Goal: Task Accomplishment & Management: Complete application form

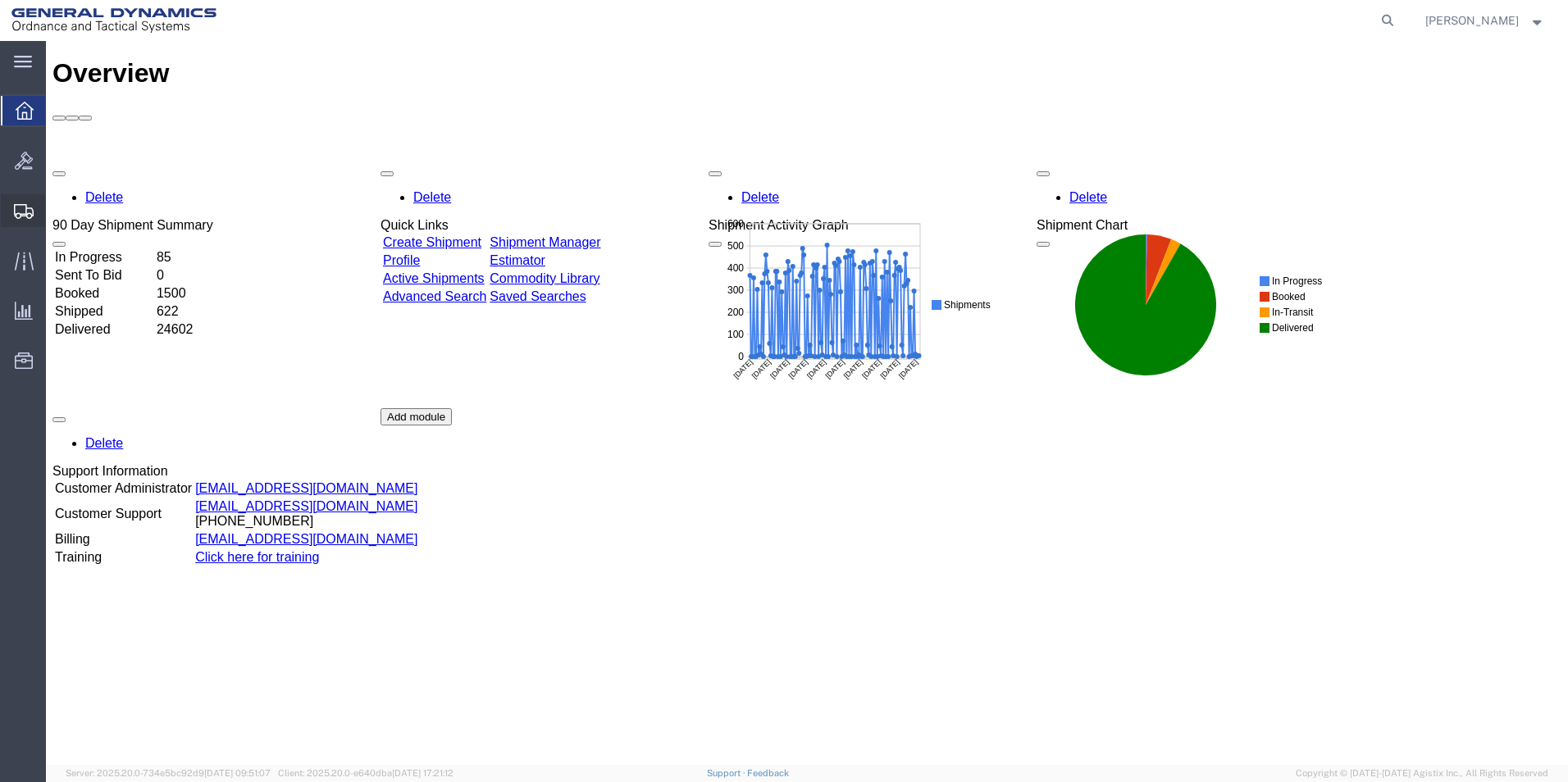
click at [0, 0] on span "Create Shipment" at bounding box center [0, 0] width 0 height 0
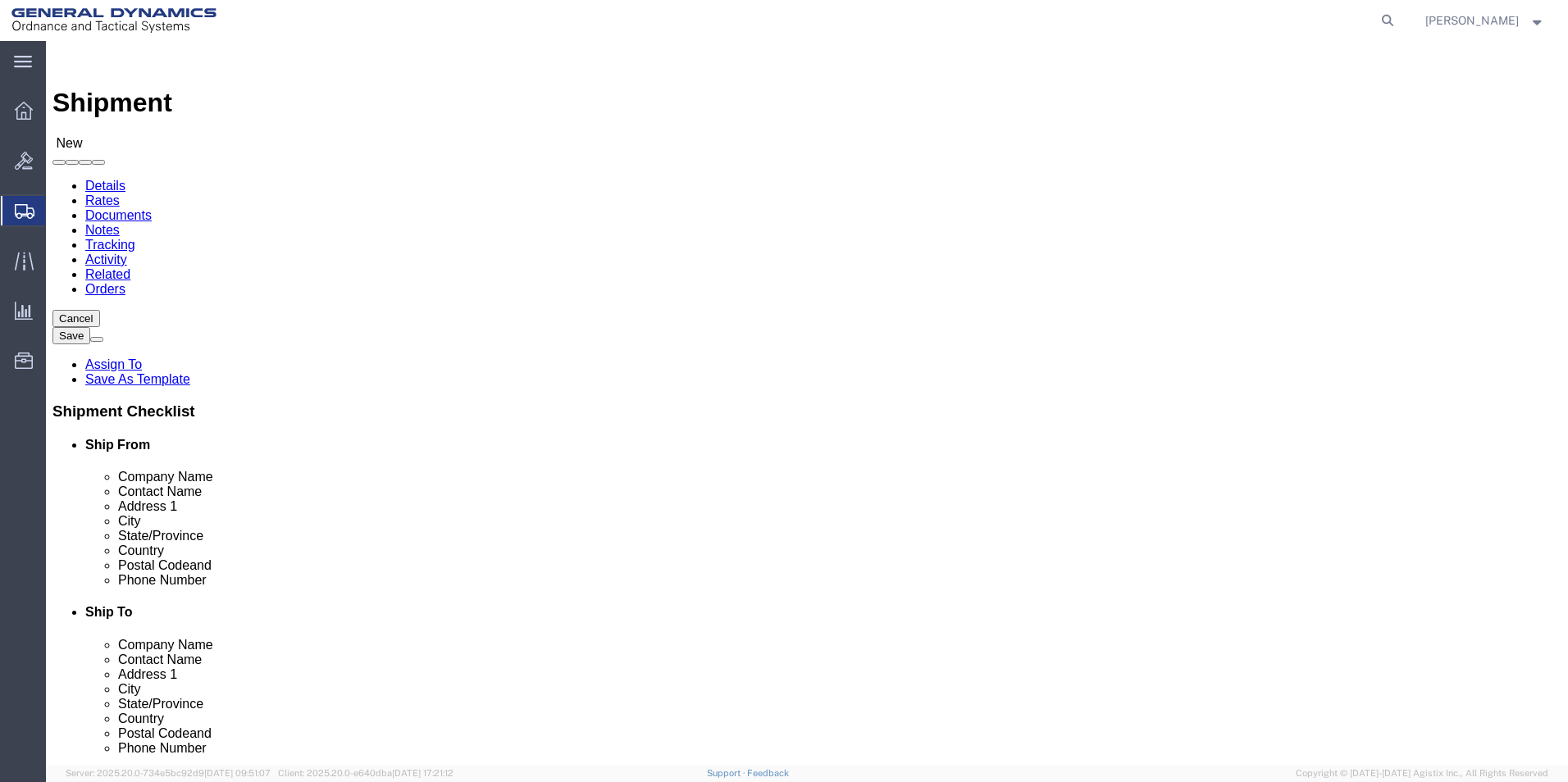
select select
select select "310"
select select "PA"
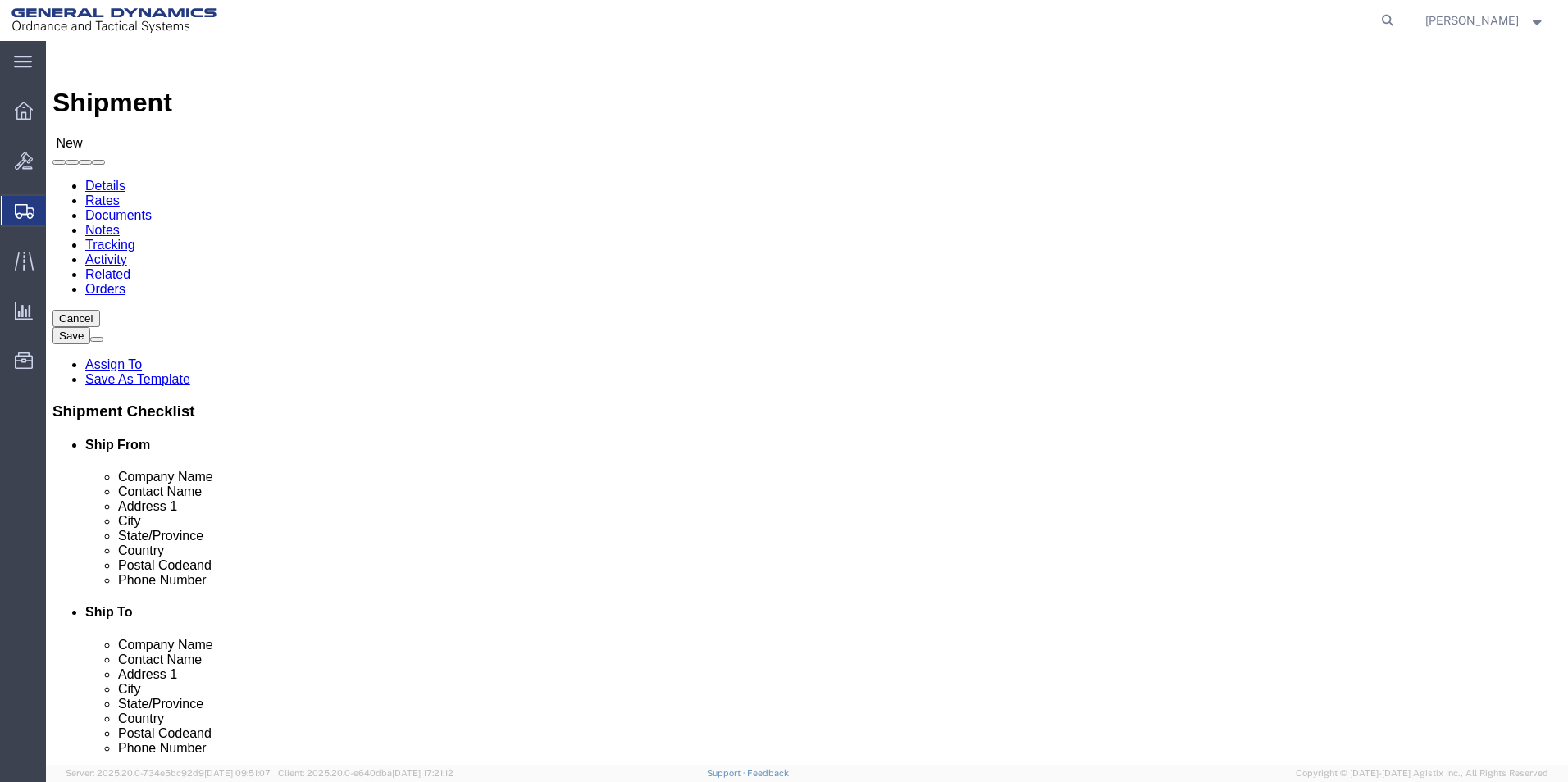
click input "text"
type input "[PERSON_NAME]"
type input "[STREET_ADDRESS]"
type input "Red Lion"
type input "17356"
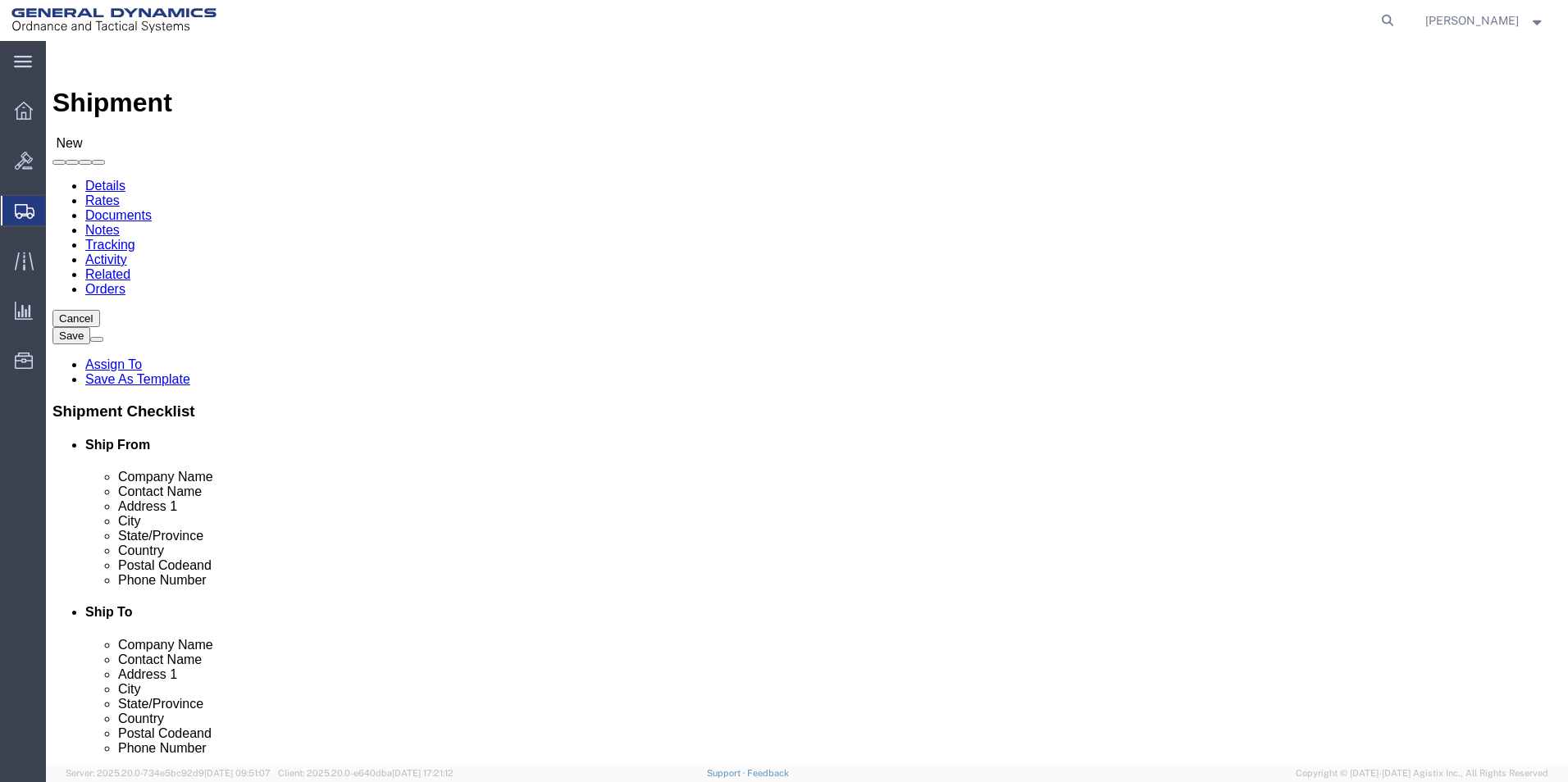
type input "[PHONE_NUMBER]"
drag, startPoint x: 306, startPoint y: 590, endPoint x: 298, endPoint y: 578, distance: 14.4
click input "text"
type input "[EMAIL_ADDRESS][PERSON_NAME][DOMAIN_NAME]"
click input "text"
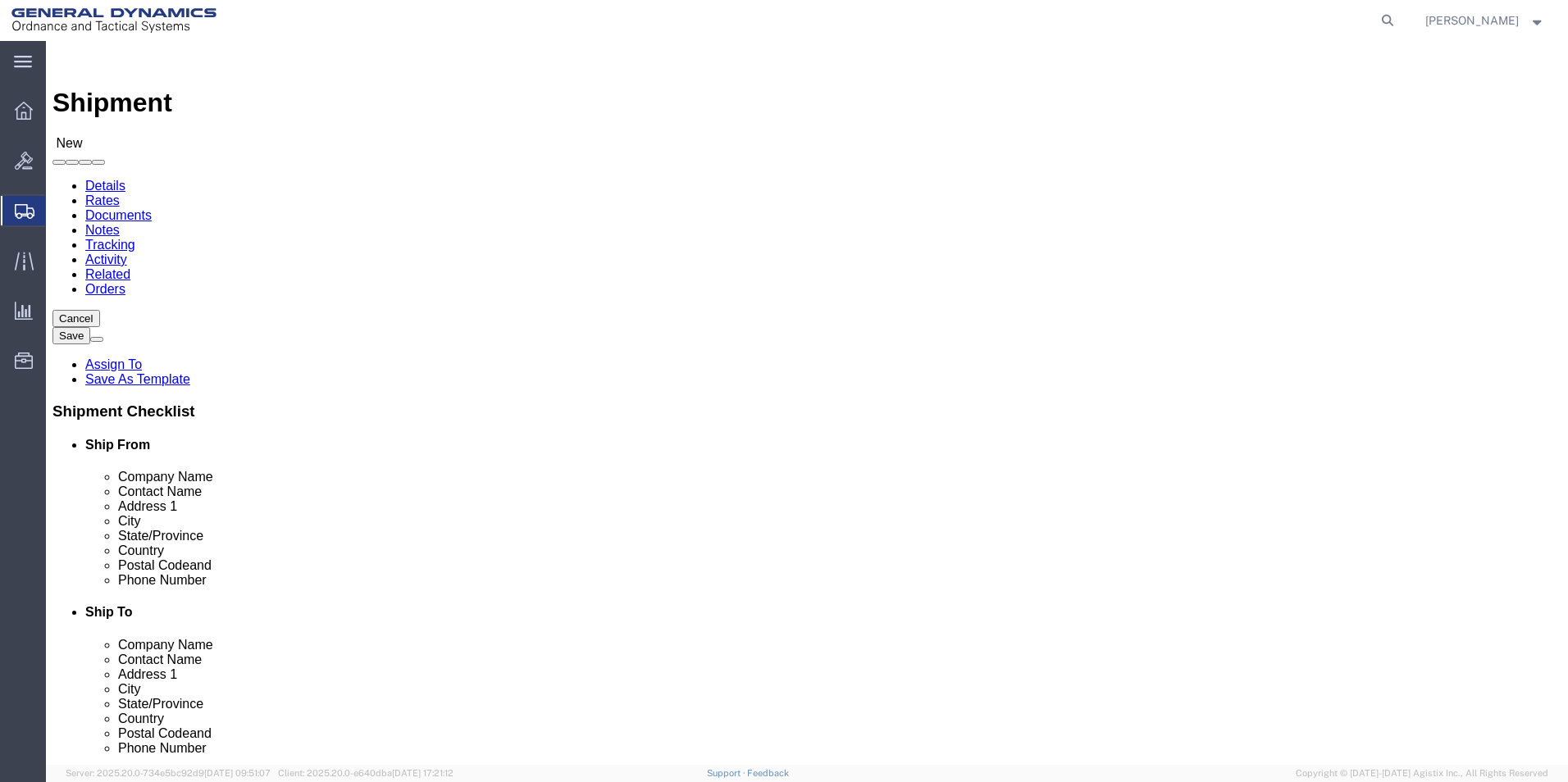
type input "Paramount Metal Finishing"
click p "- PARAMOUNT METAL FINISHING - (RECEIVING) [STREET_ADDRESS][PERSON_NAME]"
select select "NJ"
type input "PARAMOUNT METAL FINISHING"
drag, startPoint x: 886, startPoint y: 336, endPoint x: 777, endPoint y: 339, distance: 109.0
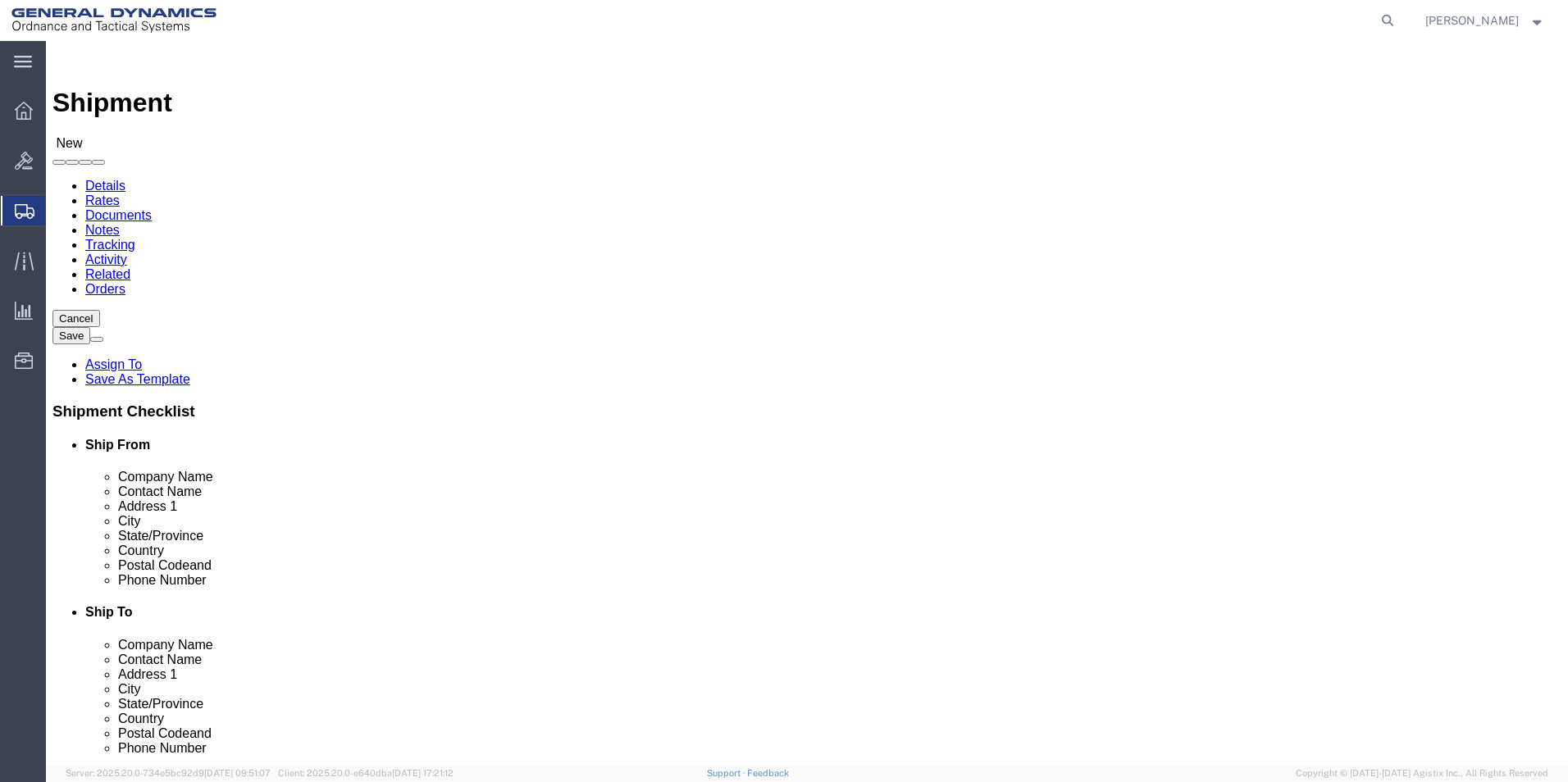
click div "Contact Name"
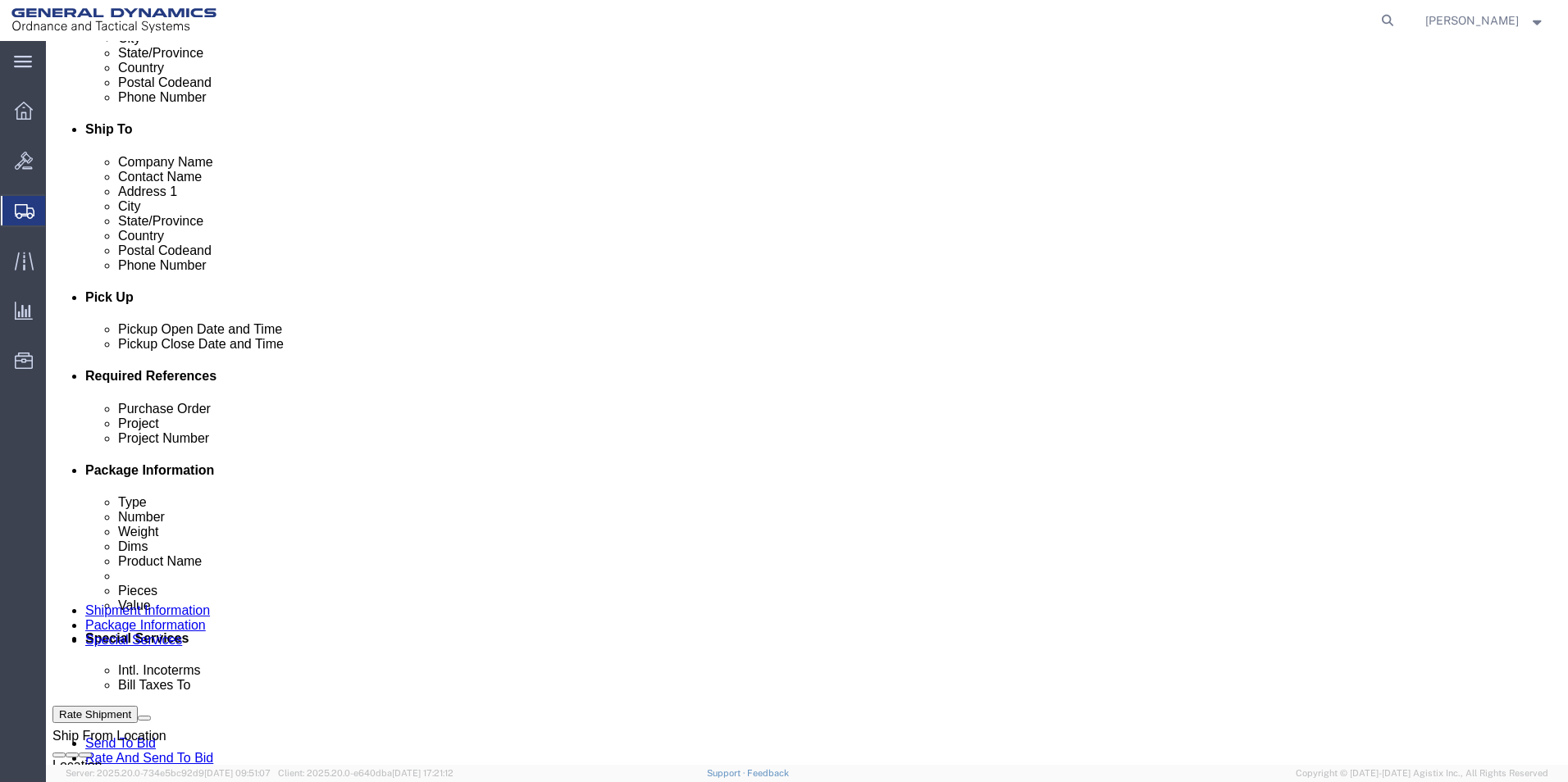
scroll to position [492, 0]
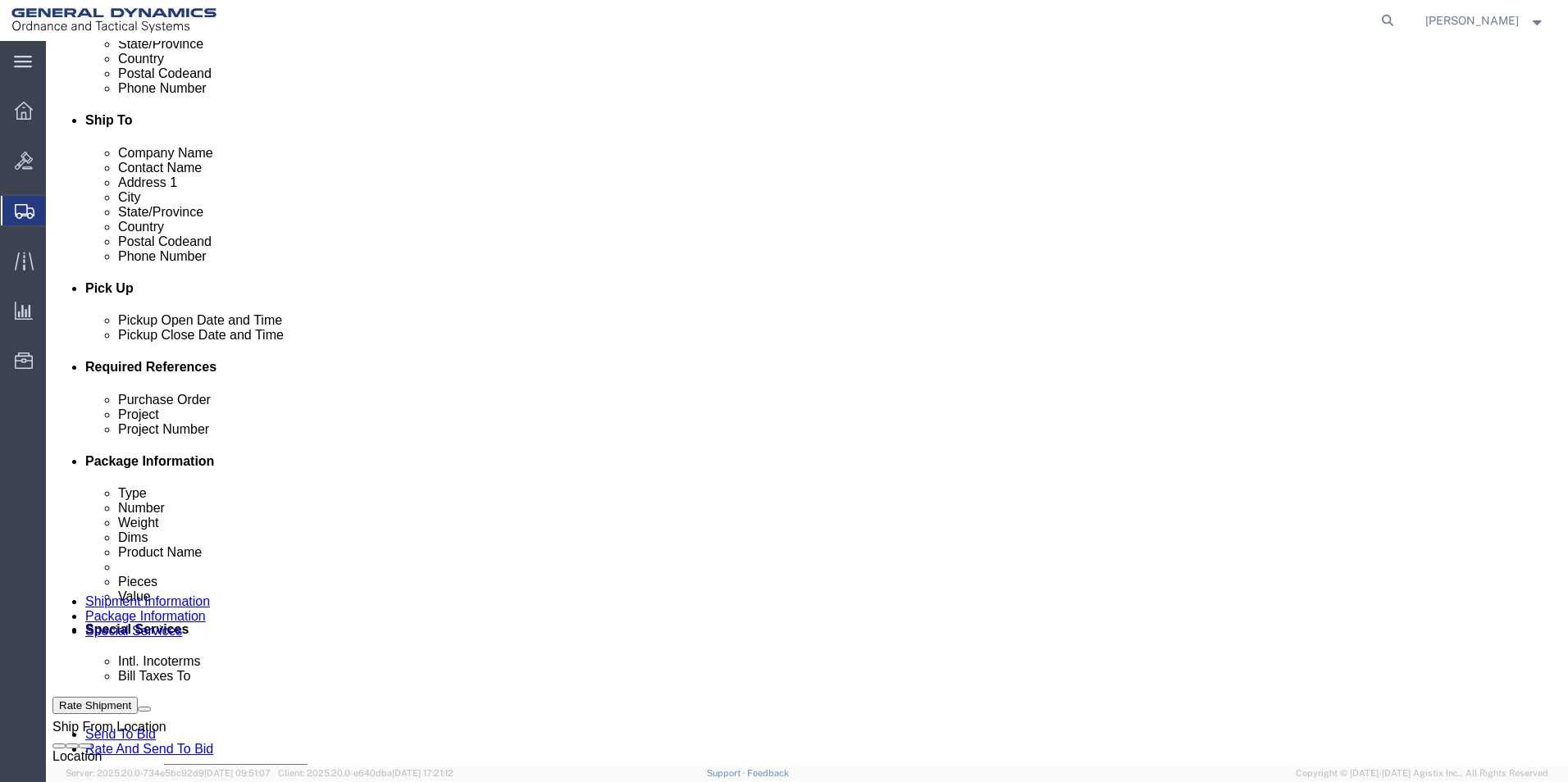
type input "[PERSON_NAME]"
click input "text"
type input "NC RI00029430"
click input "text"
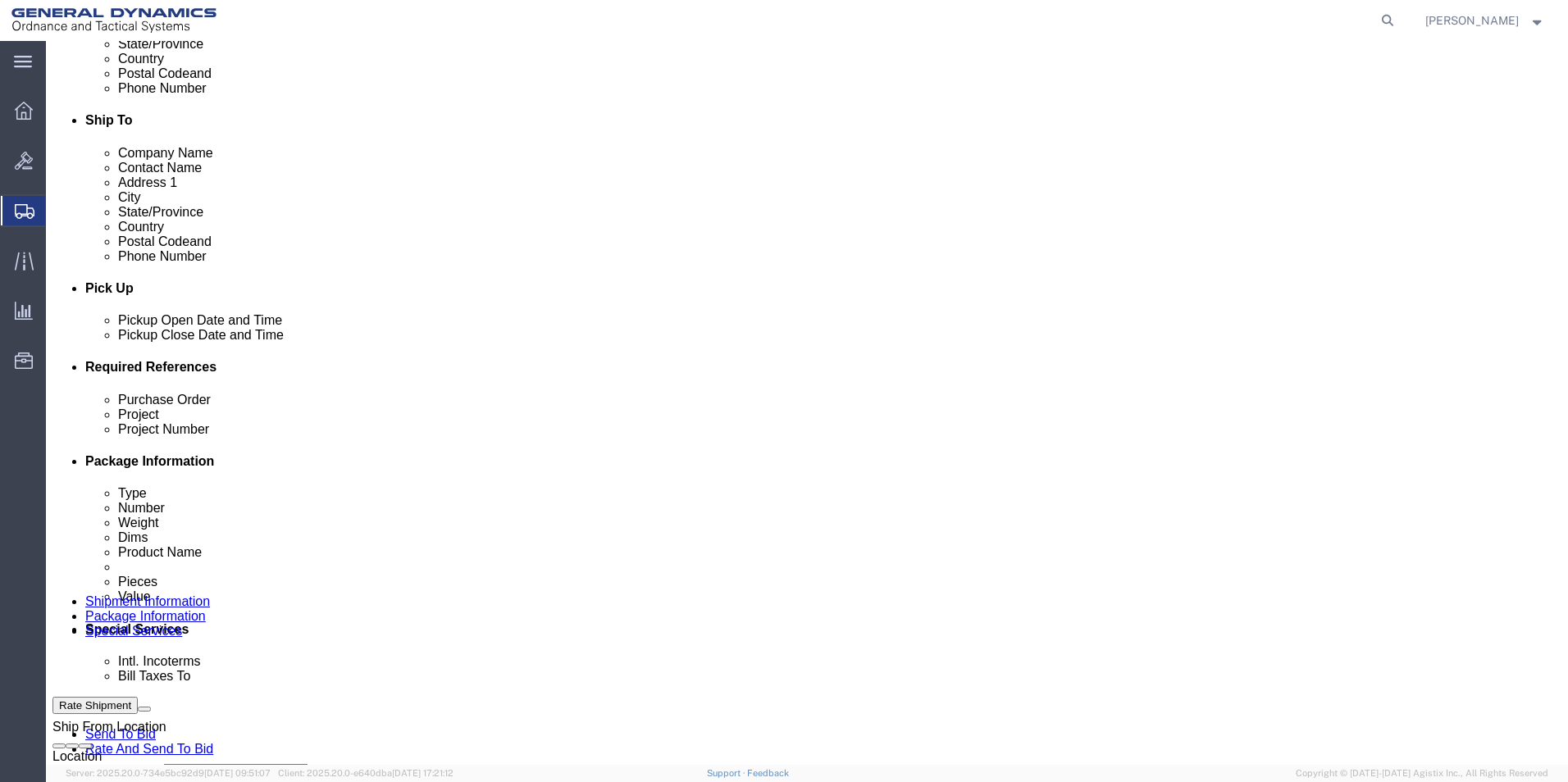
type input "100027580"
click input "text"
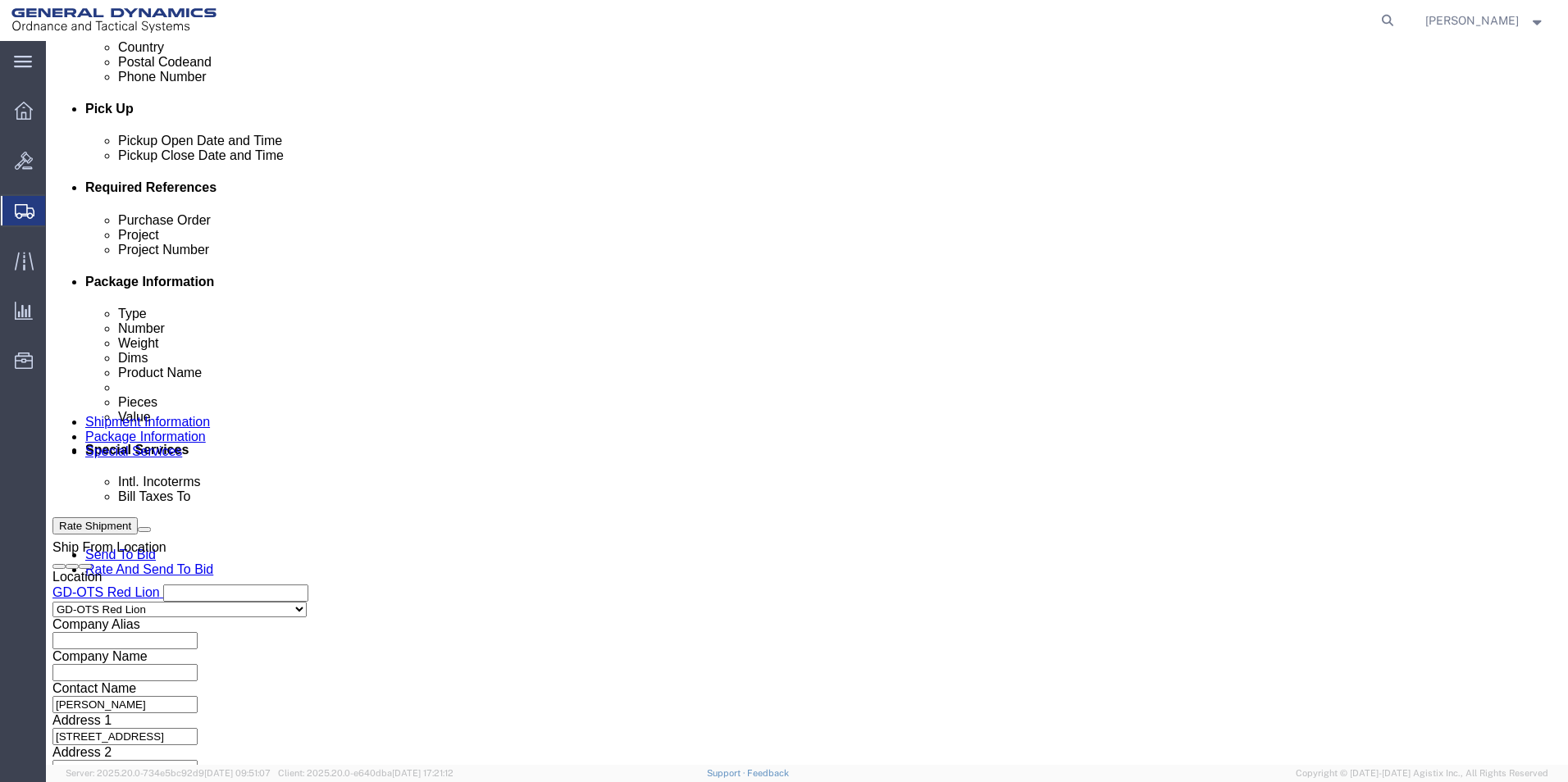
scroll to position [684, 0]
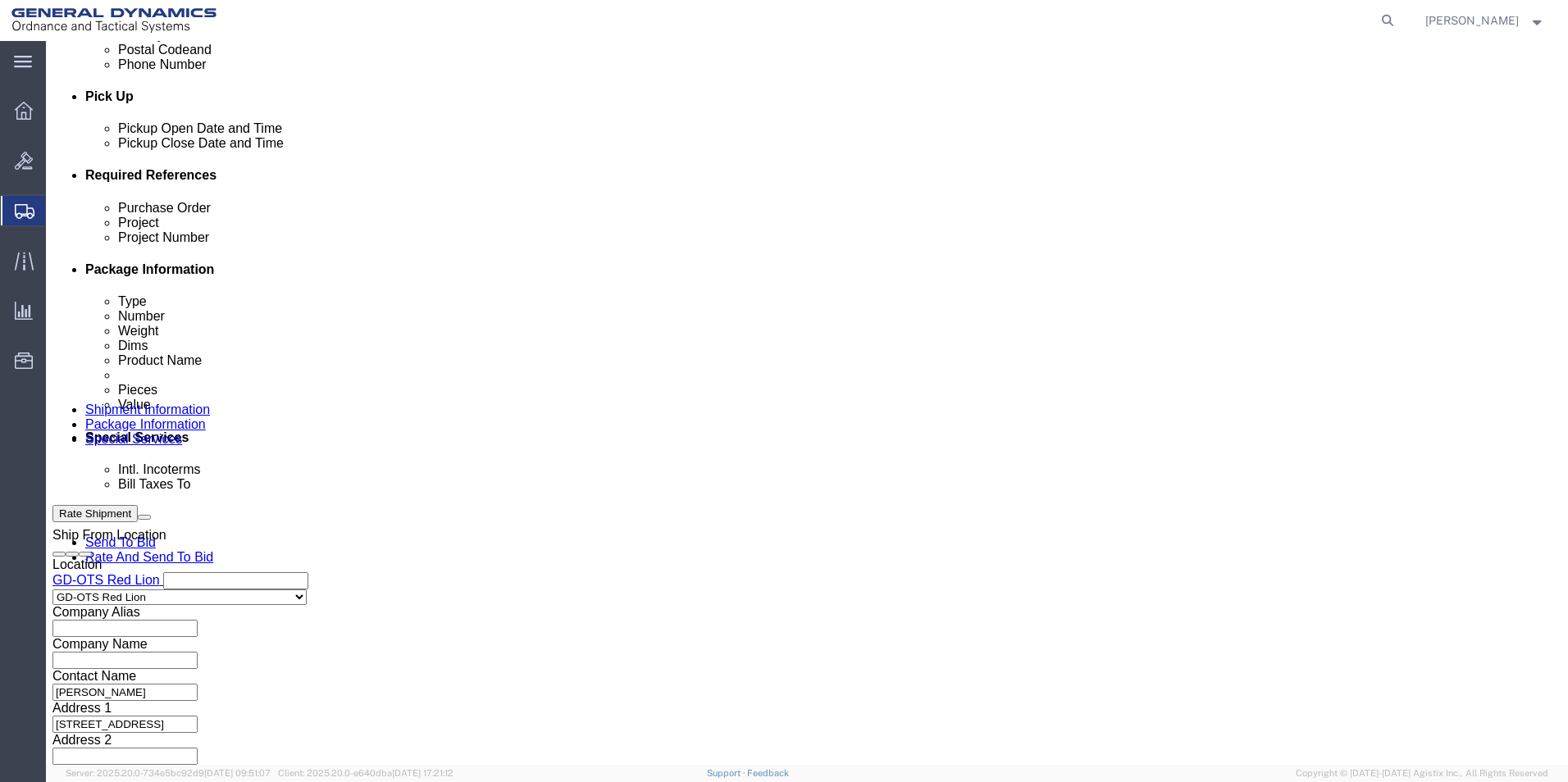
type input "RMA JG10072025"
click button "Continue"
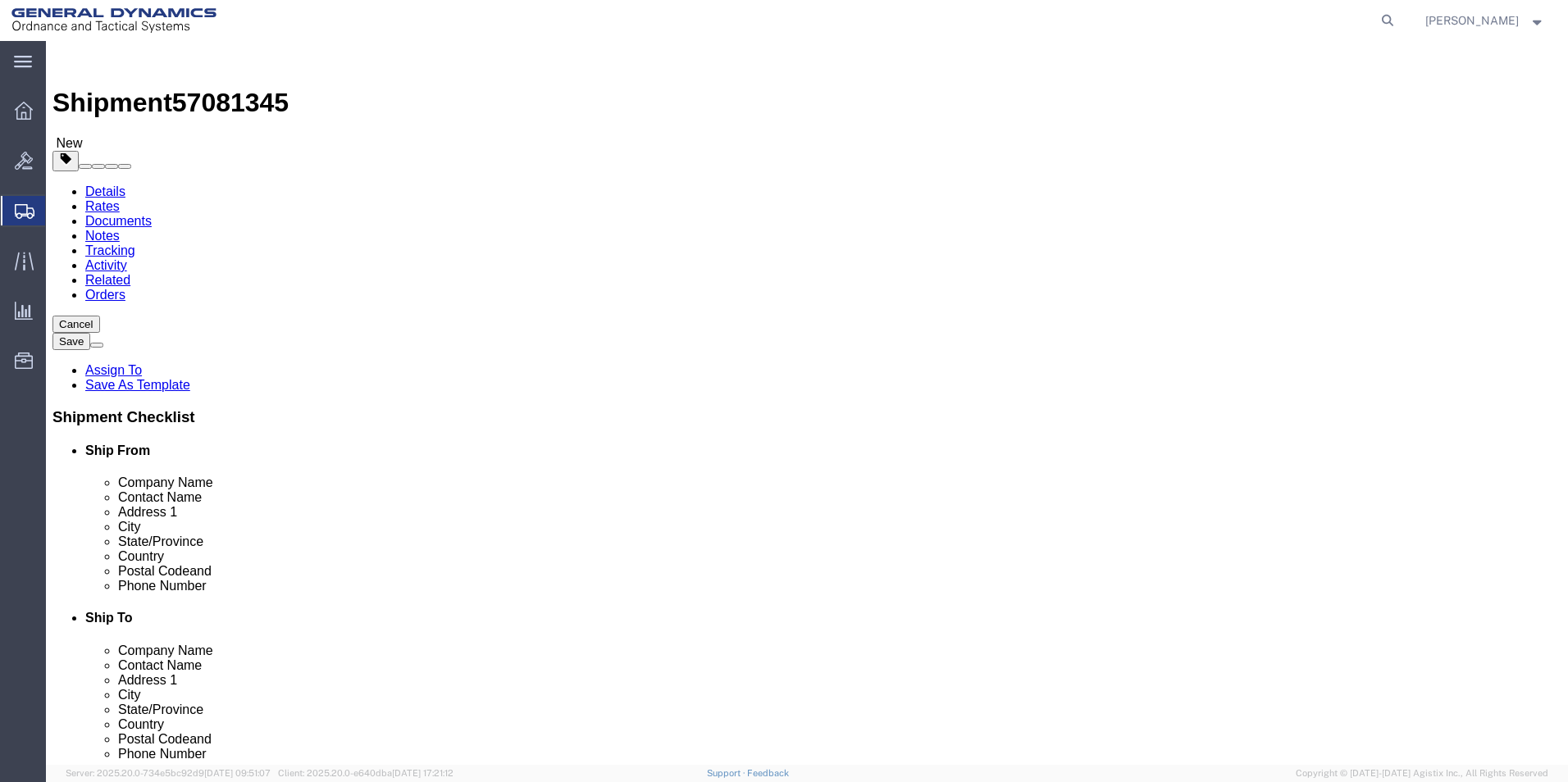
click select "Select Bale(s) Basket(s) Bolt(s) Bottle(s) Buckets Bulk Bundle(s) Can(s) Cardbo…"
select select "SKID"
click select "Select Bale(s) Basket(s) Bolt(s) Bottle(s) Buckets Bulk Bundle(s) Can(s) Cardbo…"
click input "1"
click input "text"
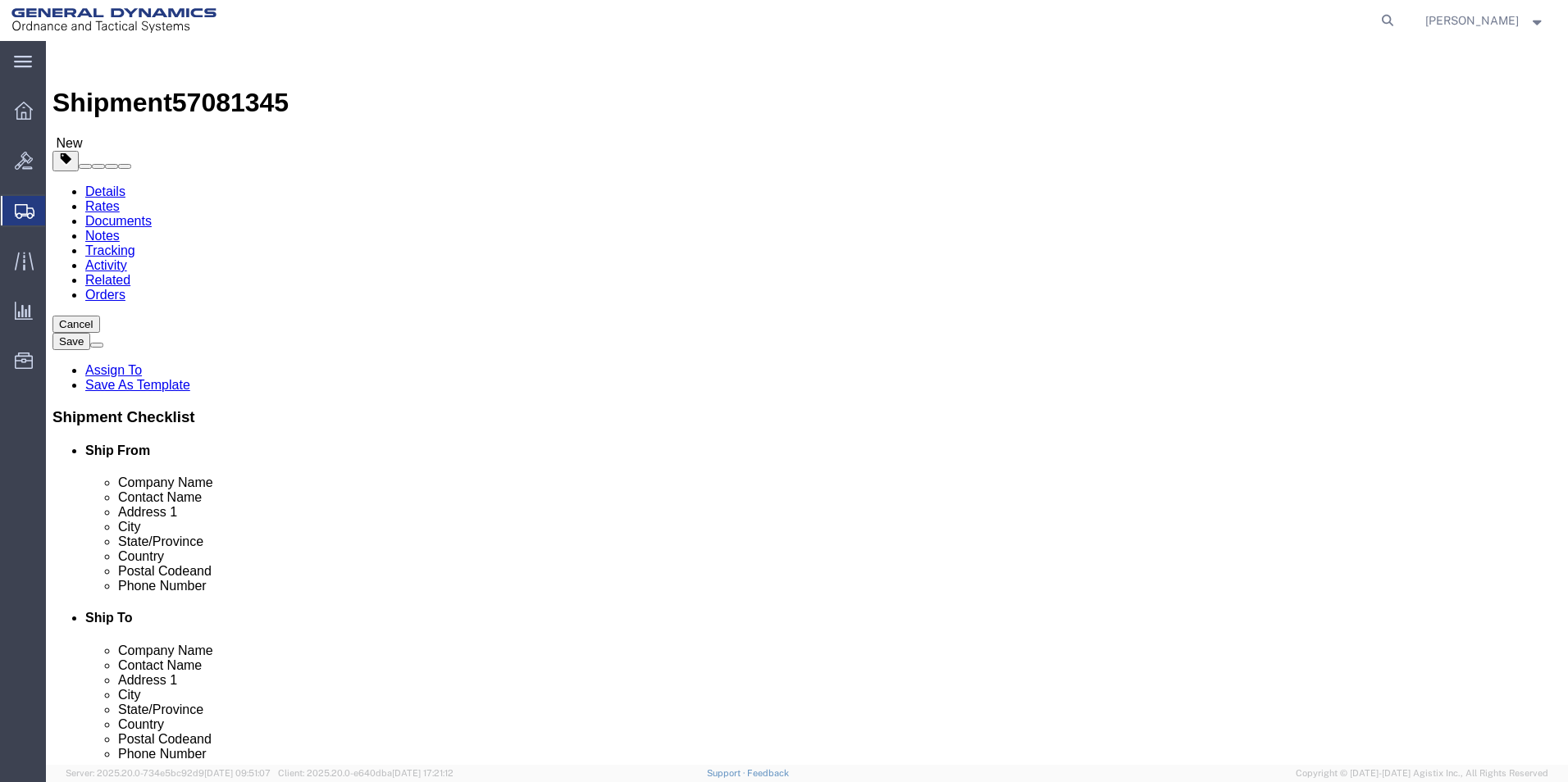
type input "36"
click input "text"
type input "41"
click input "text"
type input "20"
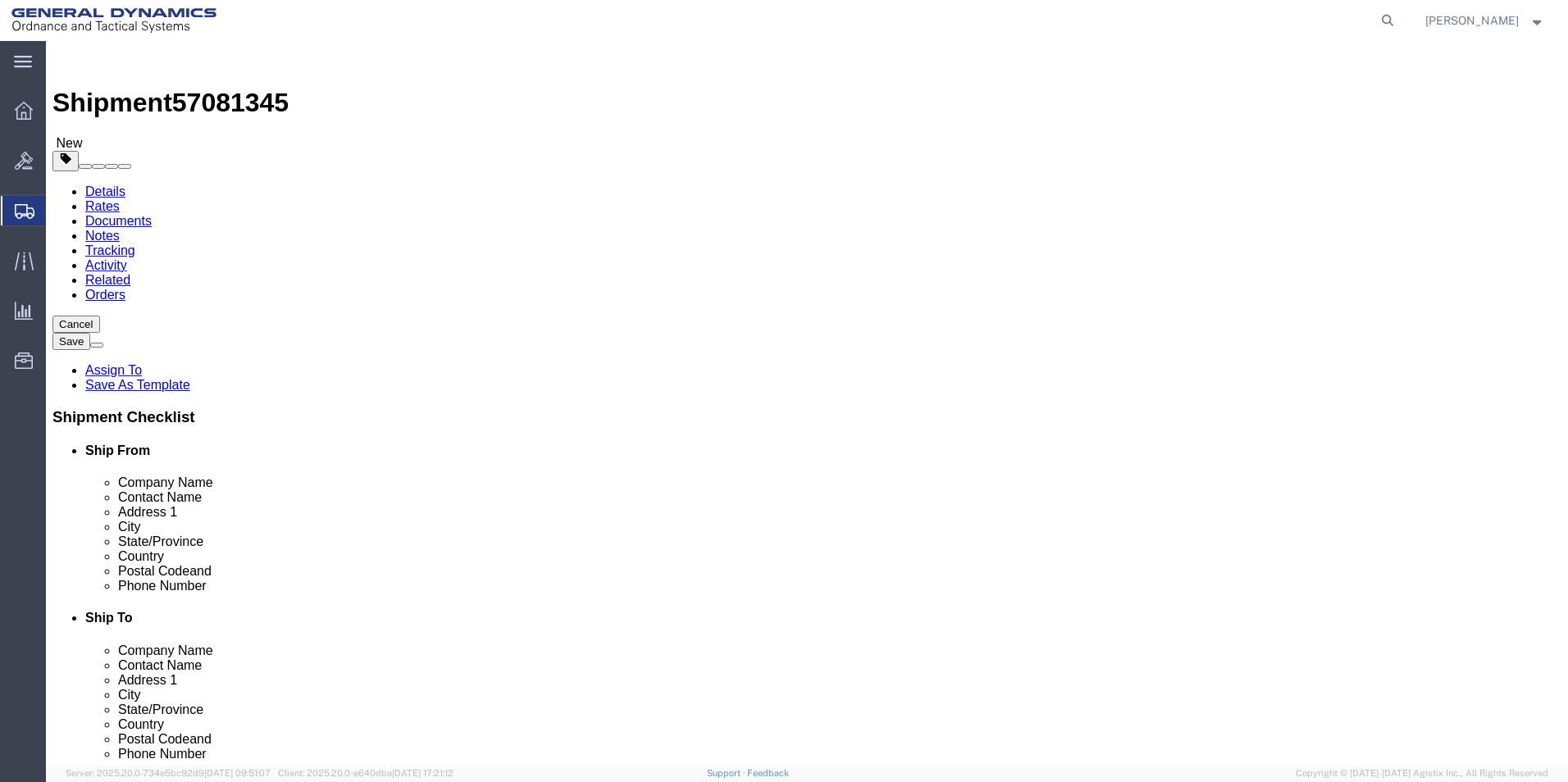
drag, startPoint x: 260, startPoint y: 407, endPoint x: 225, endPoint y: 406, distance: 35.0
click input "0.00"
type input "0"
type input "40"
click link "Add Content"
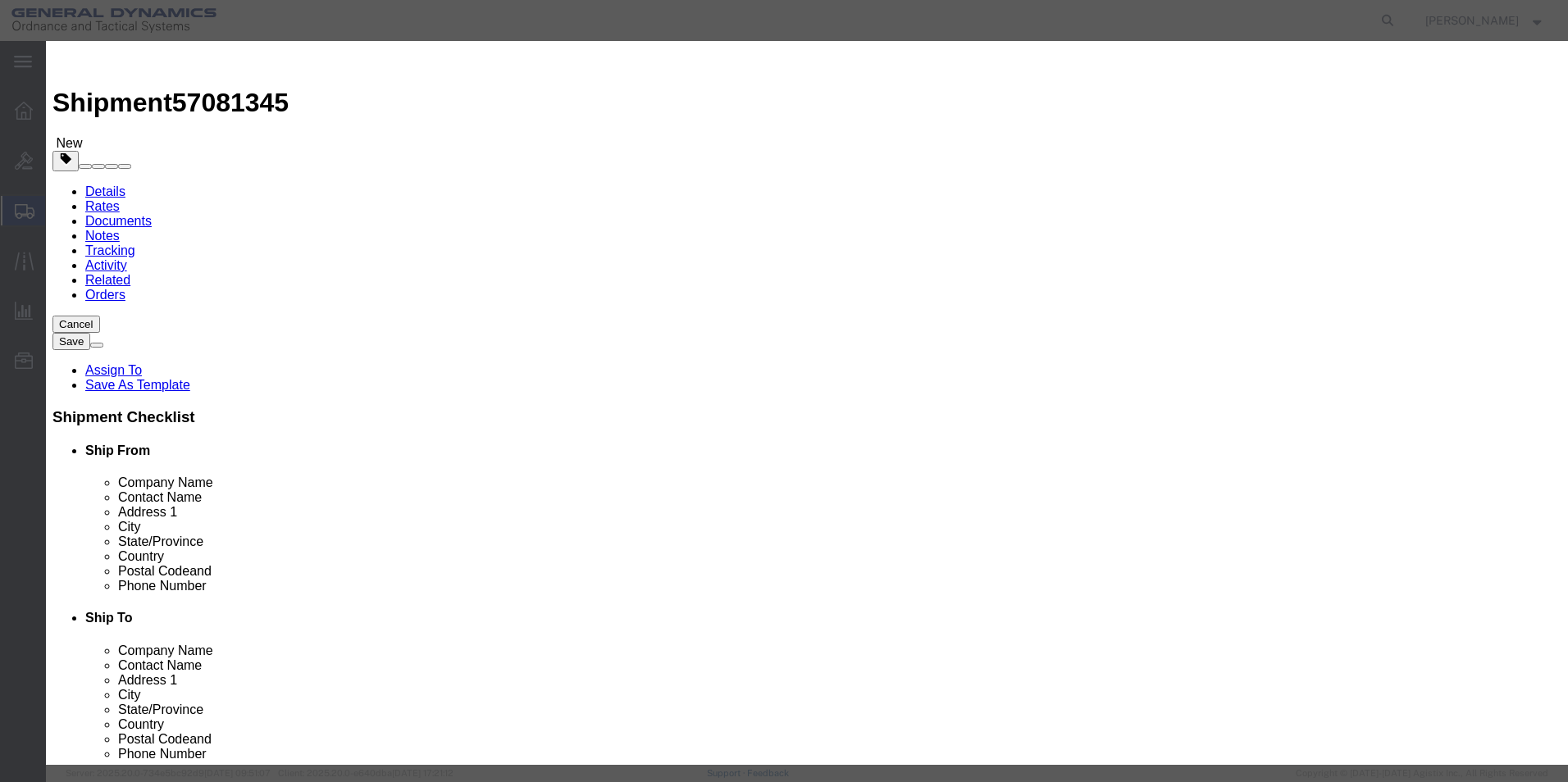
click div "Pieces 0 Select Bag Barrels 100Board Feet Bottle Box Blister Pack Carats Can Ca…"
type input "7"
type input "8"
click input "text"
type input "13006751-MACH-OSP"
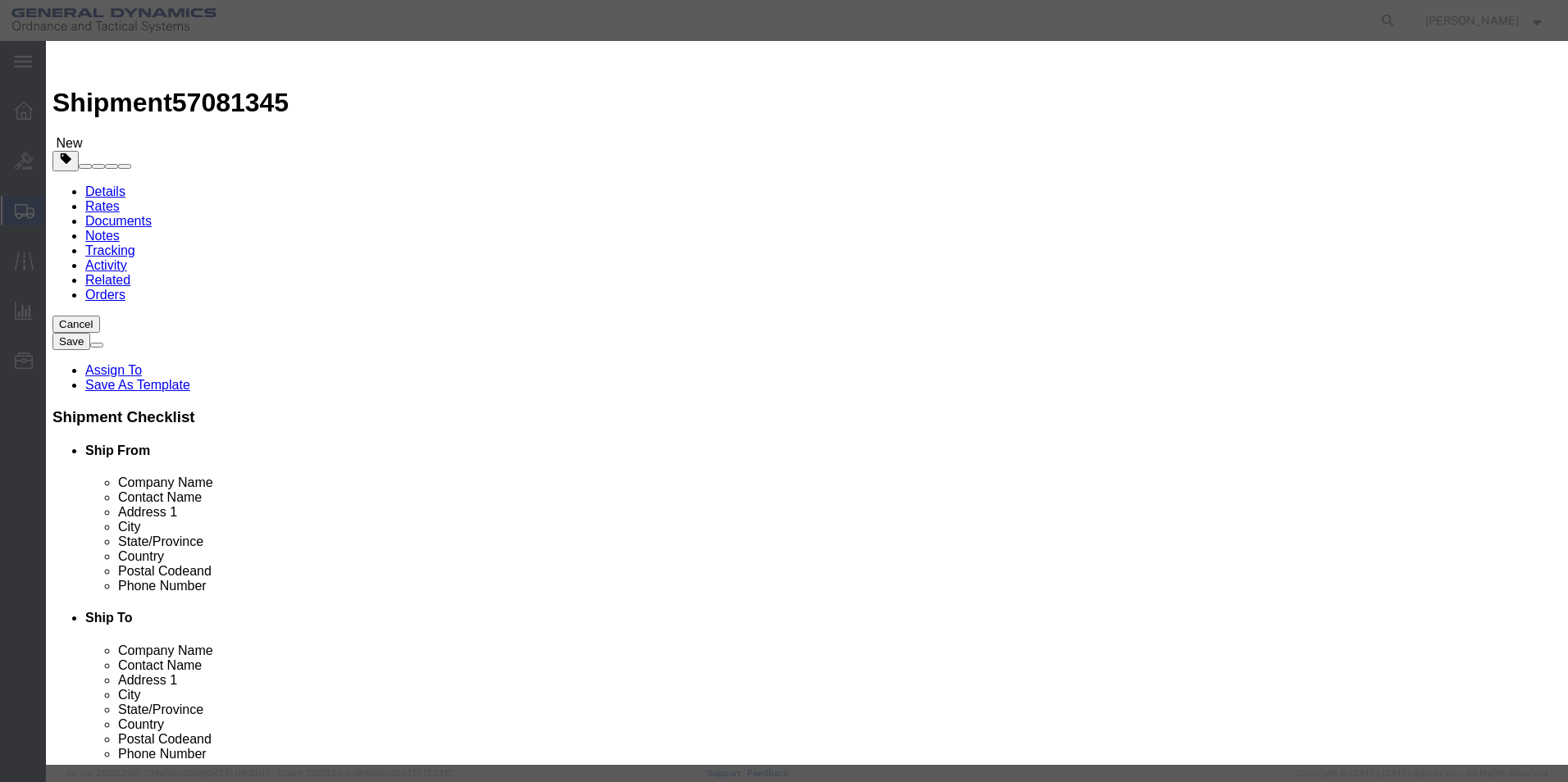
click input "text"
type input "91.52"
drag, startPoint x: 490, startPoint y: 217, endPoint x: 496, endPoint y: 232, distance: 16.2
click select "Select 50 55 60 65 70 85 92.5 100 125 175 250 300 400"
select select "85"
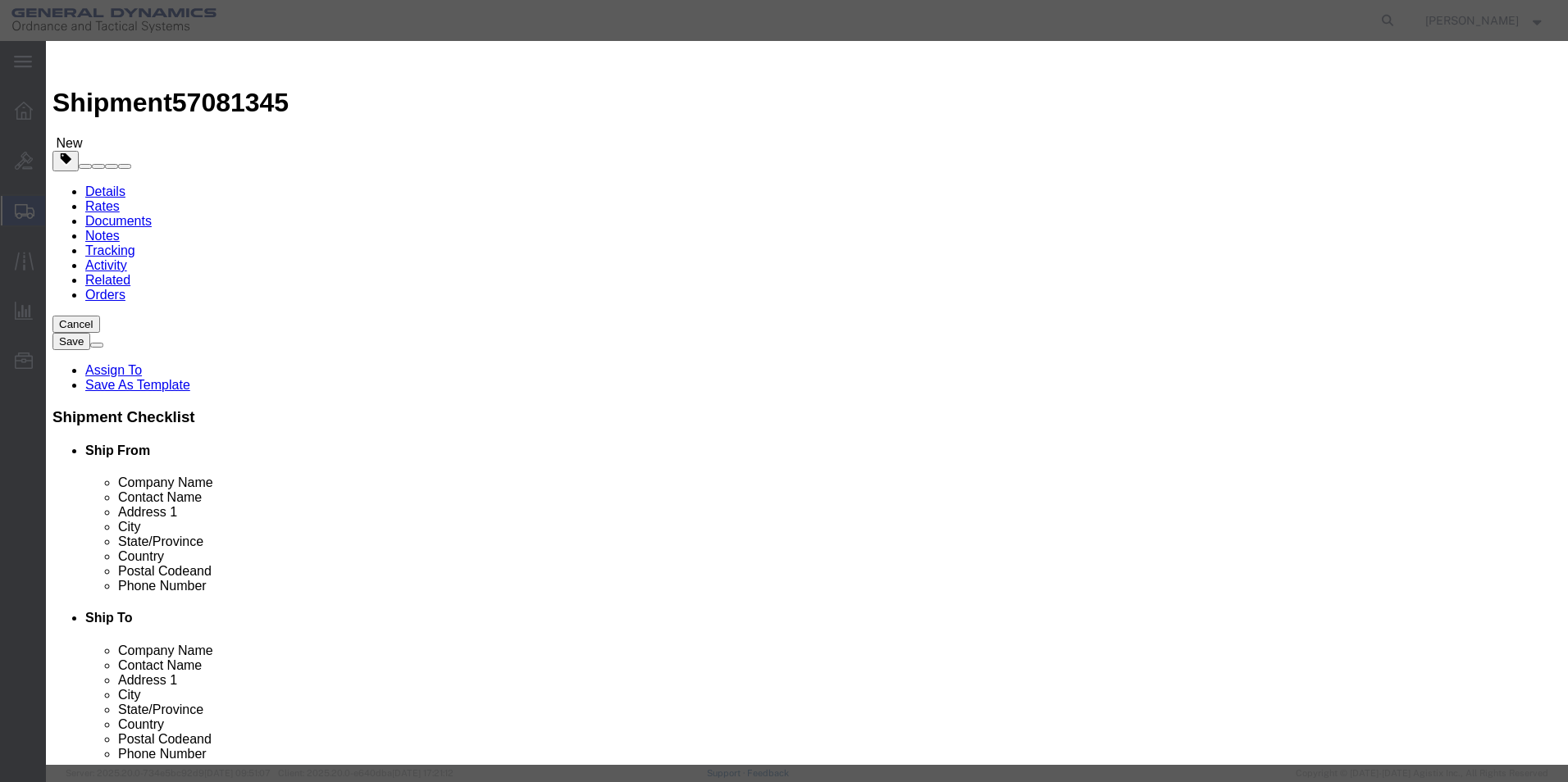
click select "Select 50 55 60 65 70 85 92.5 100 125 175 250 300 400"
click button "Save & Close"
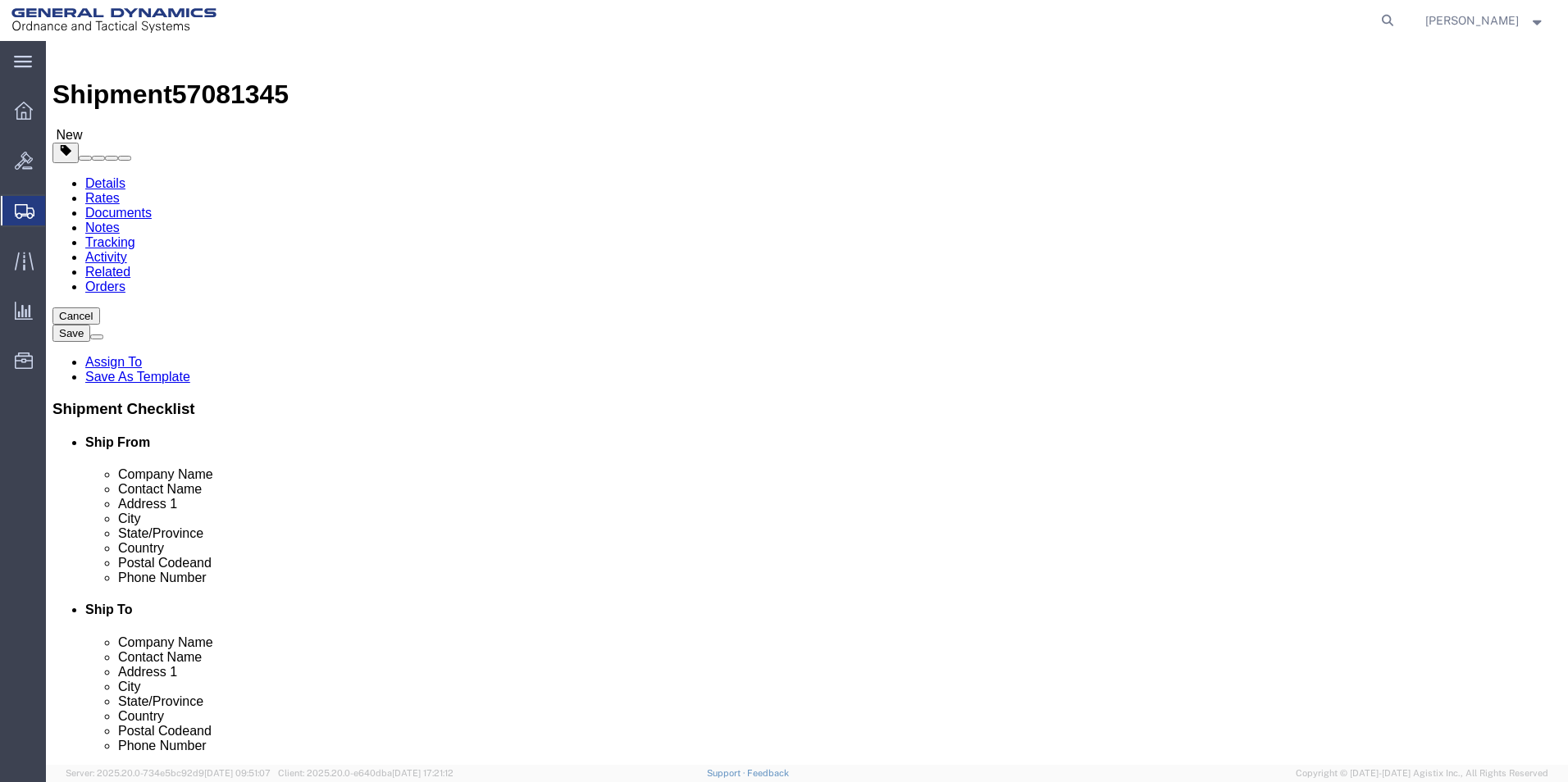
scroll to position [12, 0]
click button "Continue"
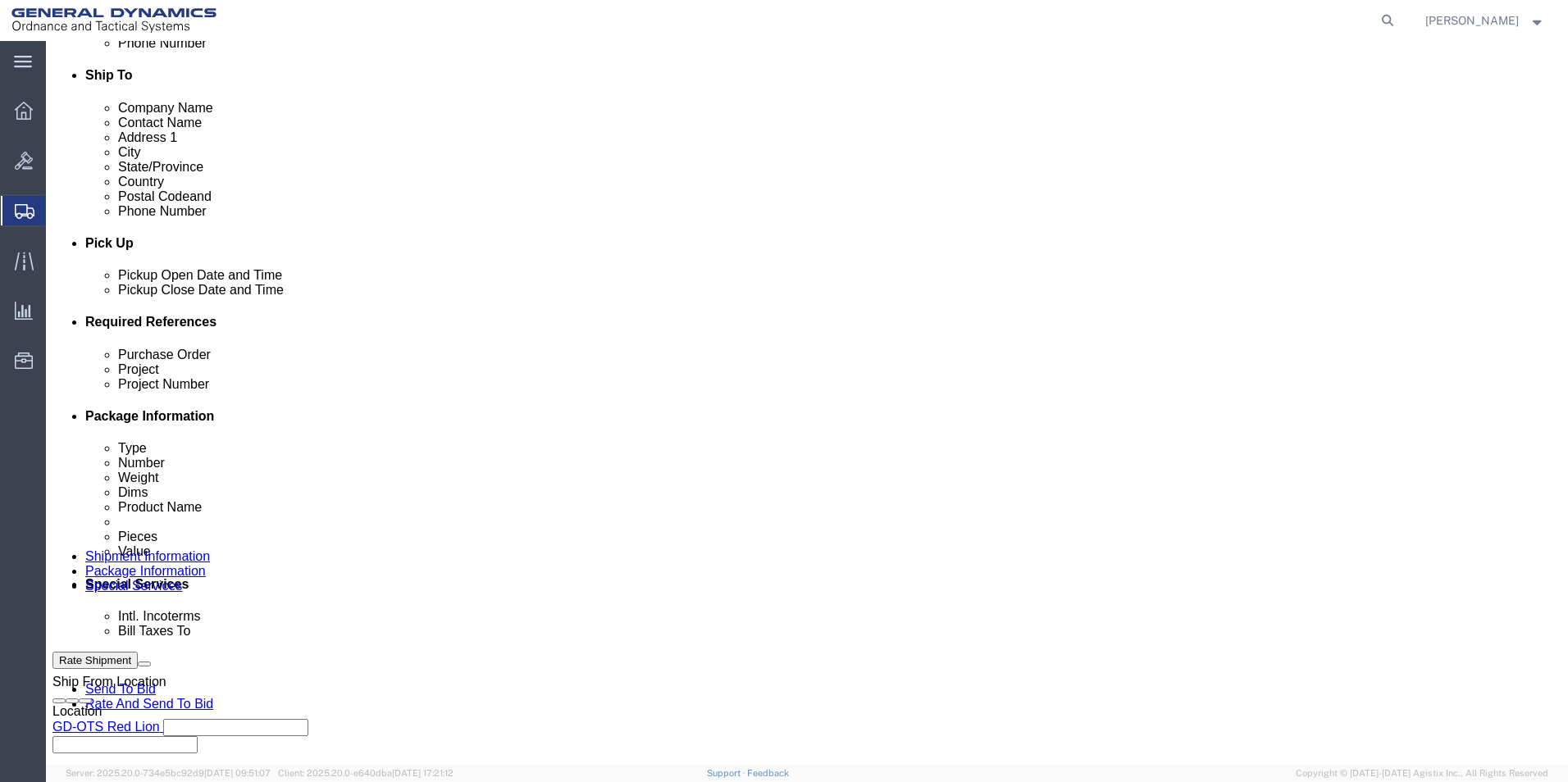
scroll to position [682, 0]
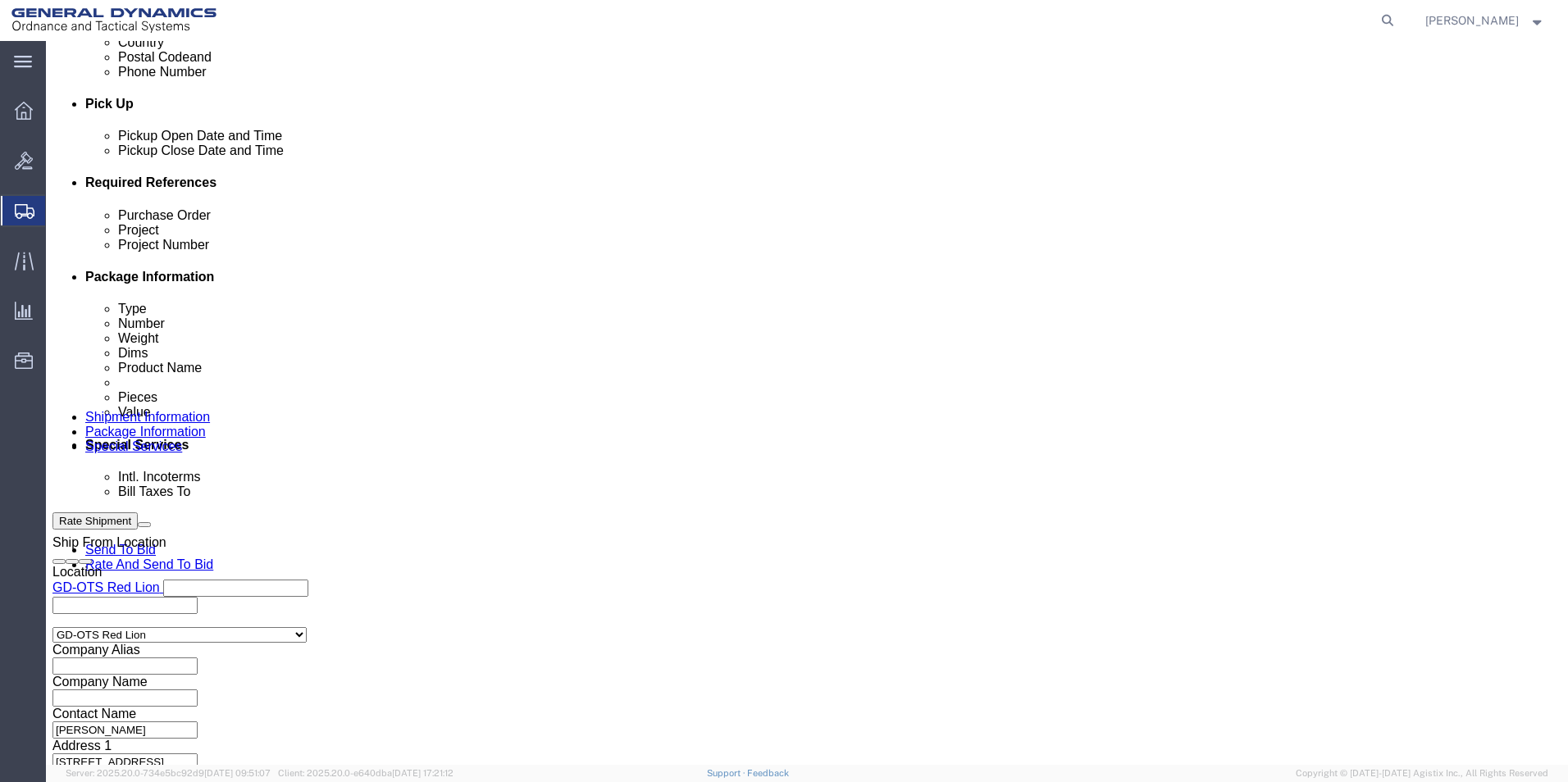
click button "Rate Shipment"
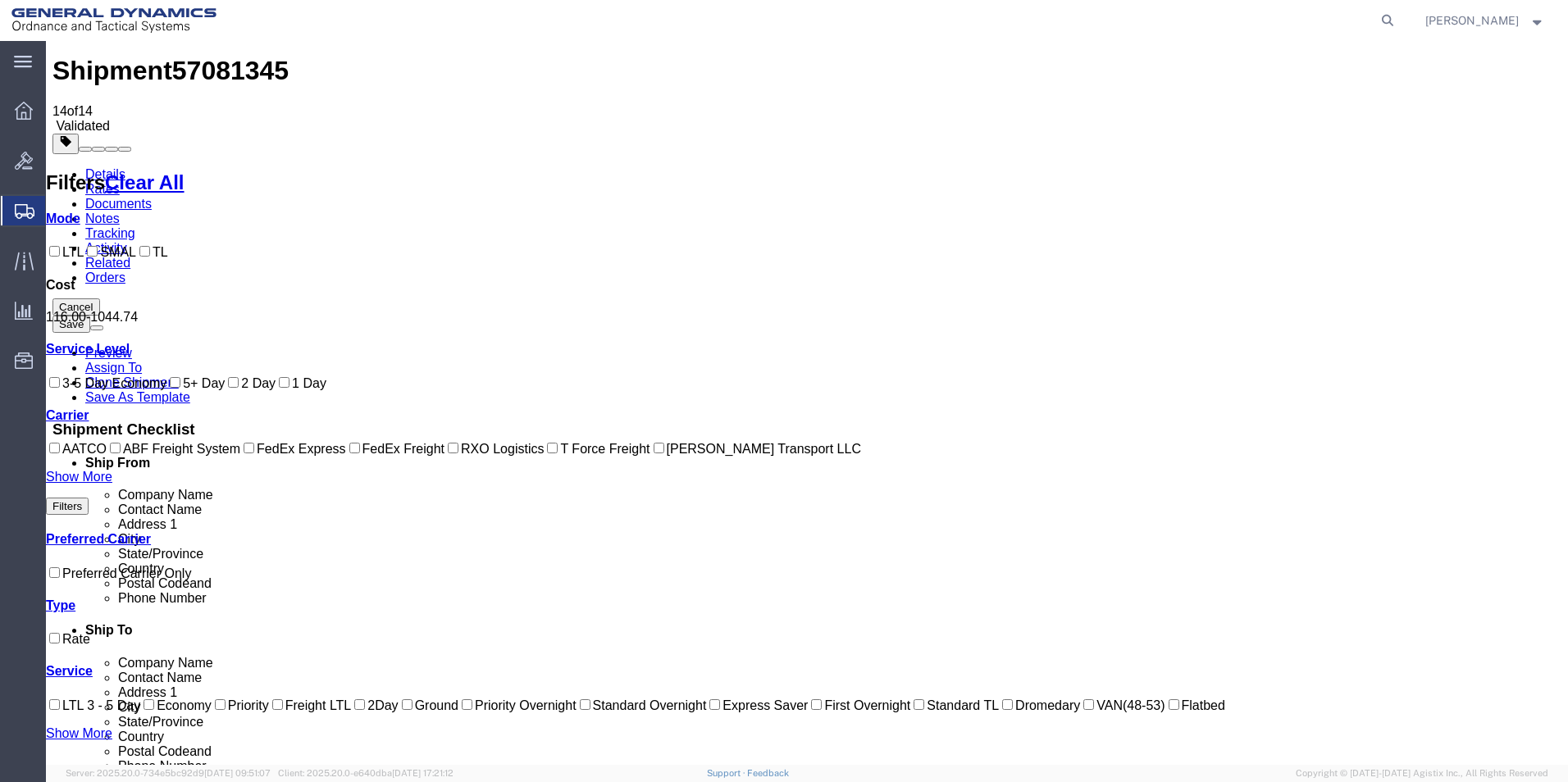
scroll to position [0, 0]
